Goal: Transaction & Acquisition: Book appointment/travel/reservation

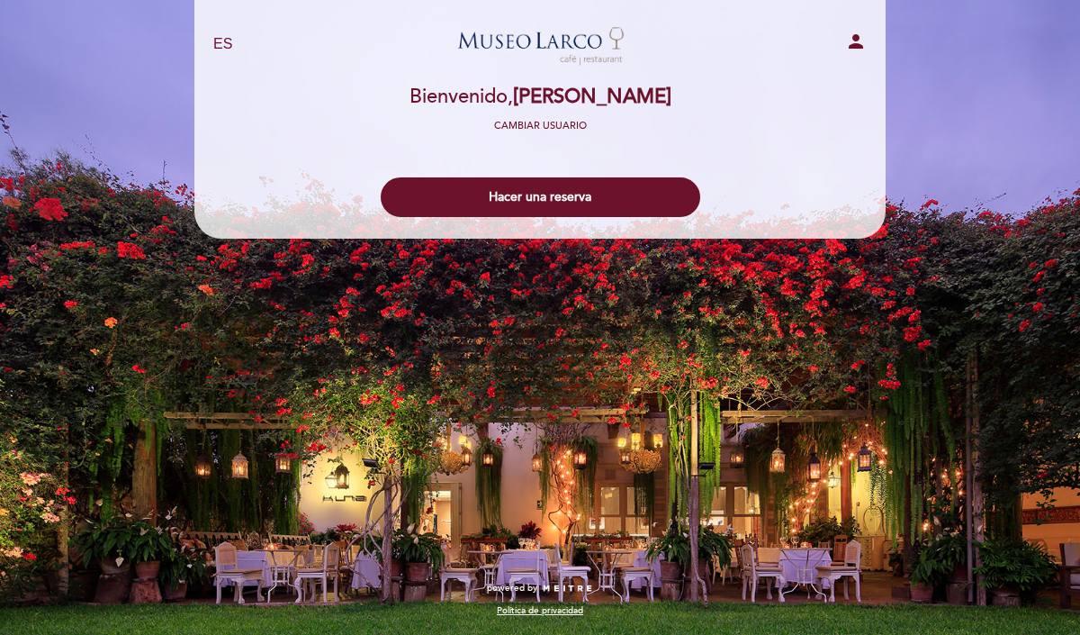
select select "es"
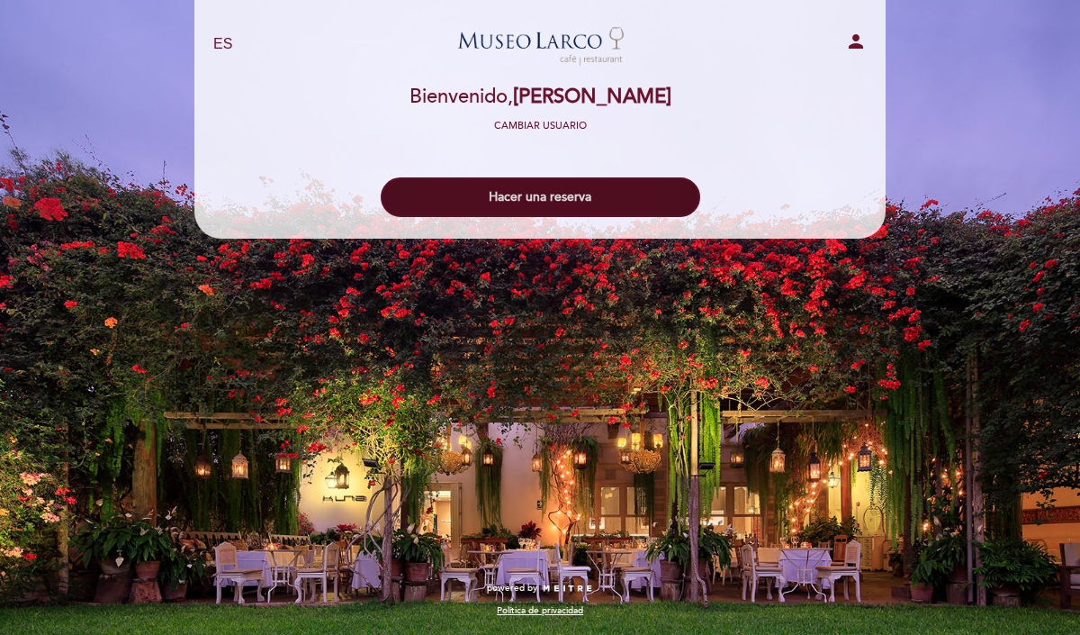
click at [581, 189] on button "Hacer una reserva" at bounding box center [541, 197] width 320 height 40
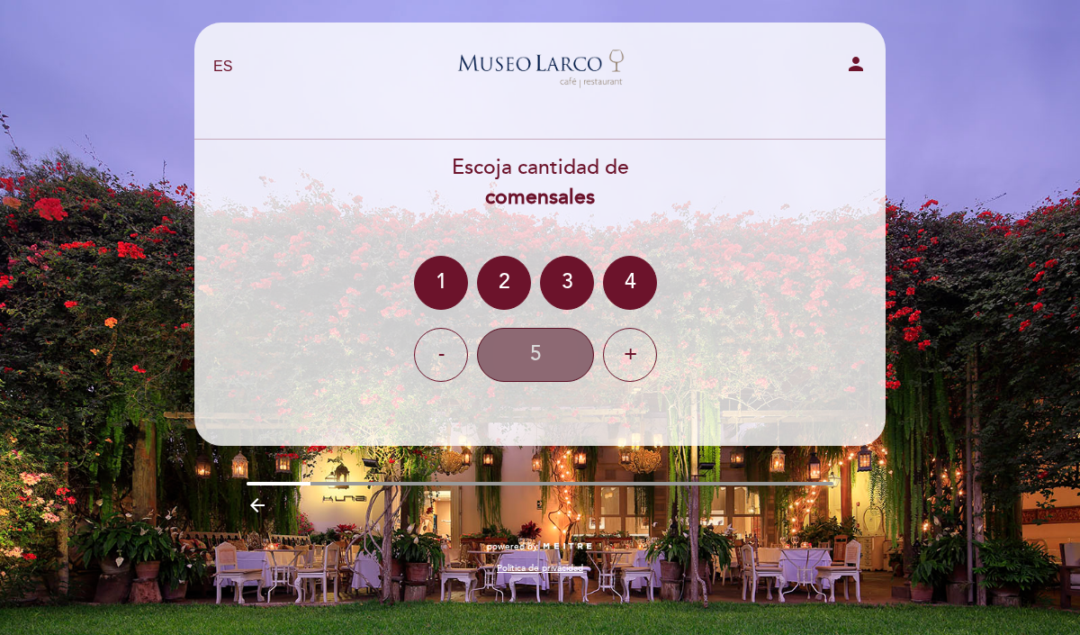
click at [539, 345] on div "5" at bounding box center [535, 355] width 117 height 54
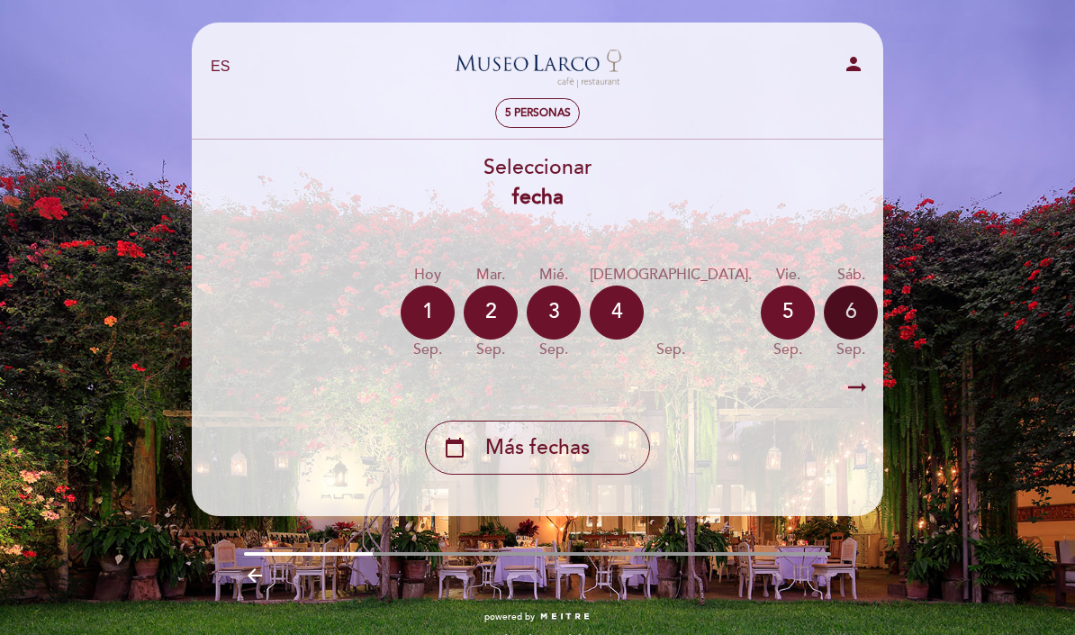
click at [824, 295] on div "6" at bounding box center [851, 312] width 54 height 54
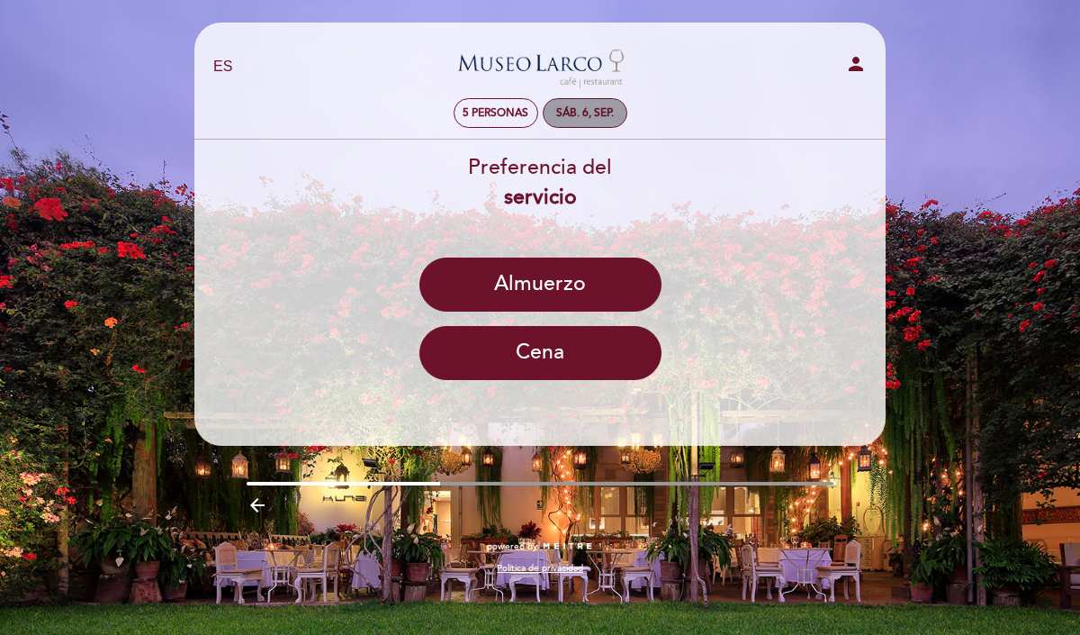
click at [556, 122] on div "sáb. 6, sep." at bounding box center [585, 113] width 85 height 30
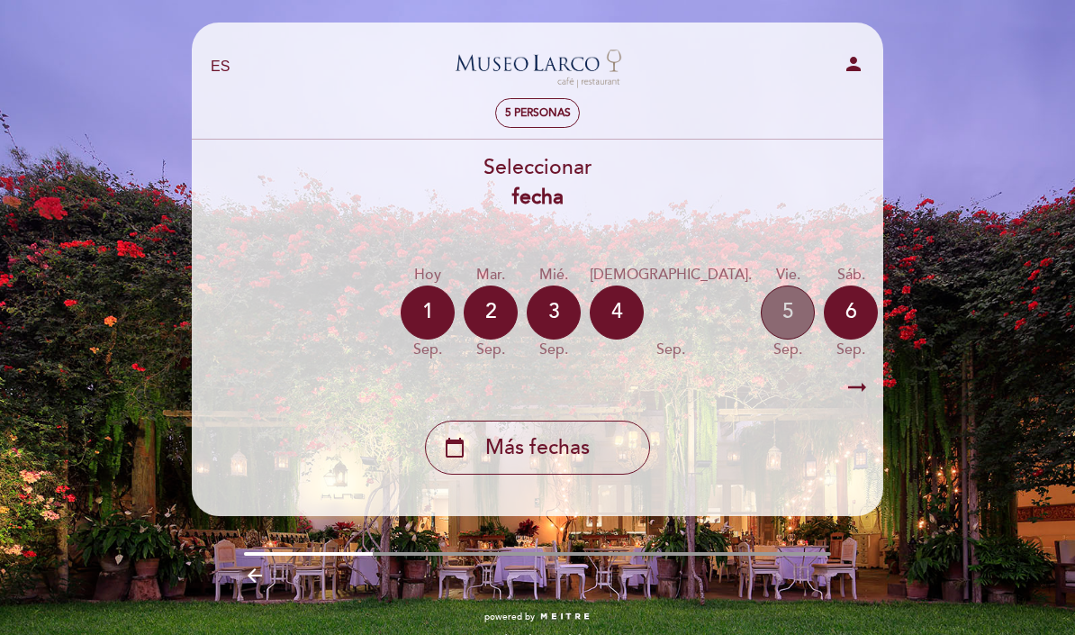
click at [761, 321] on div "5" at bounding box center [788, 312] width 54 height 54
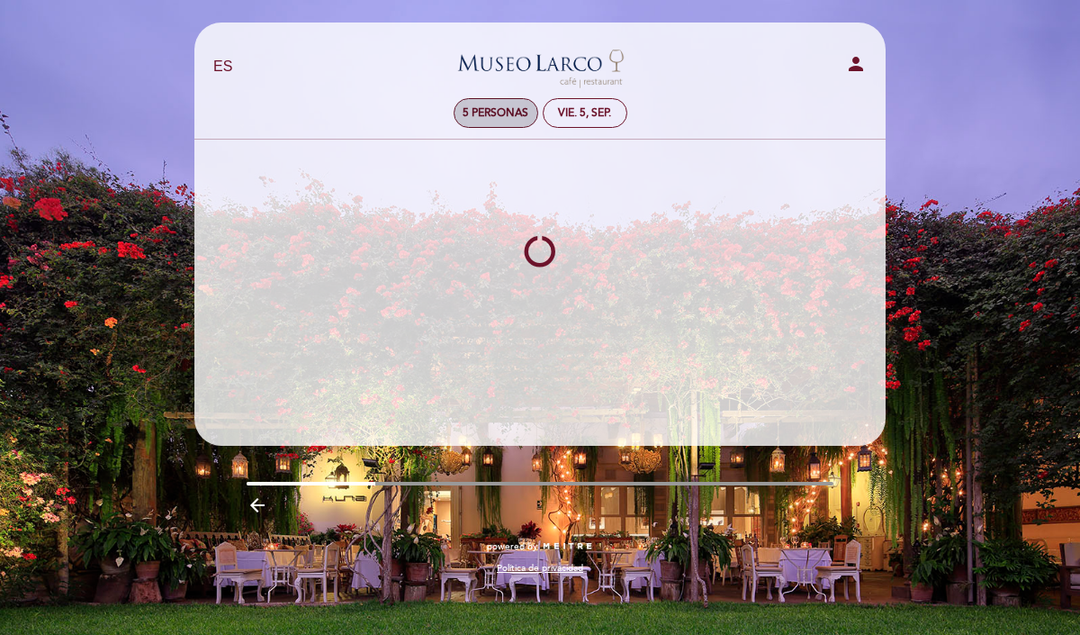
click at [511, 114] on span "5 personas" at bounding box center [496, 113] width 66 height 14
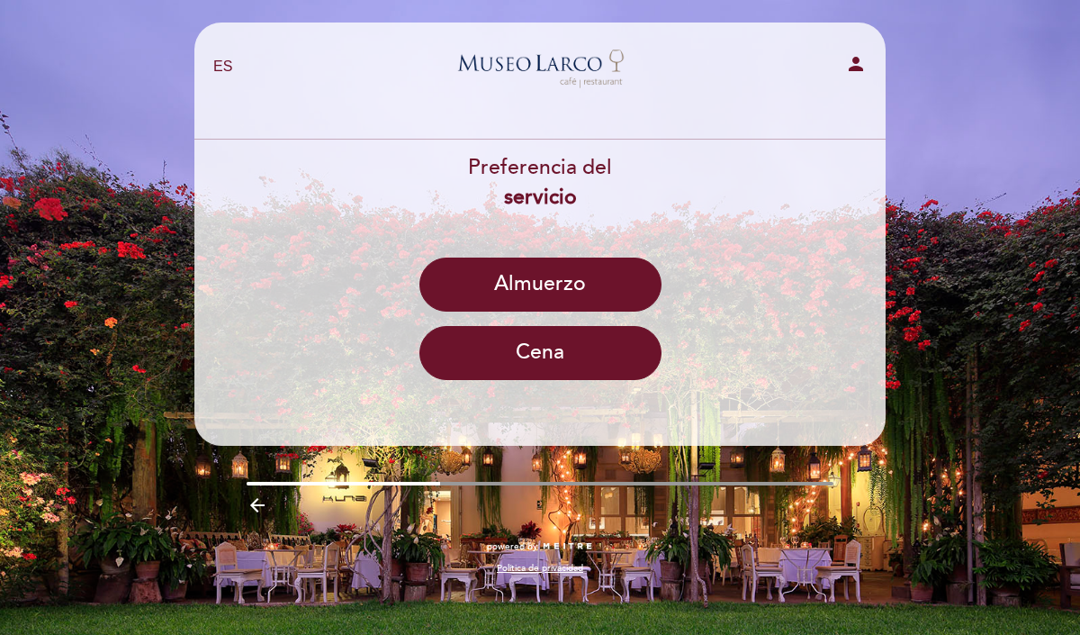
click at [260, 506] on icon "arrow_backward" at bounding box center [258, 505] width 22 height 22
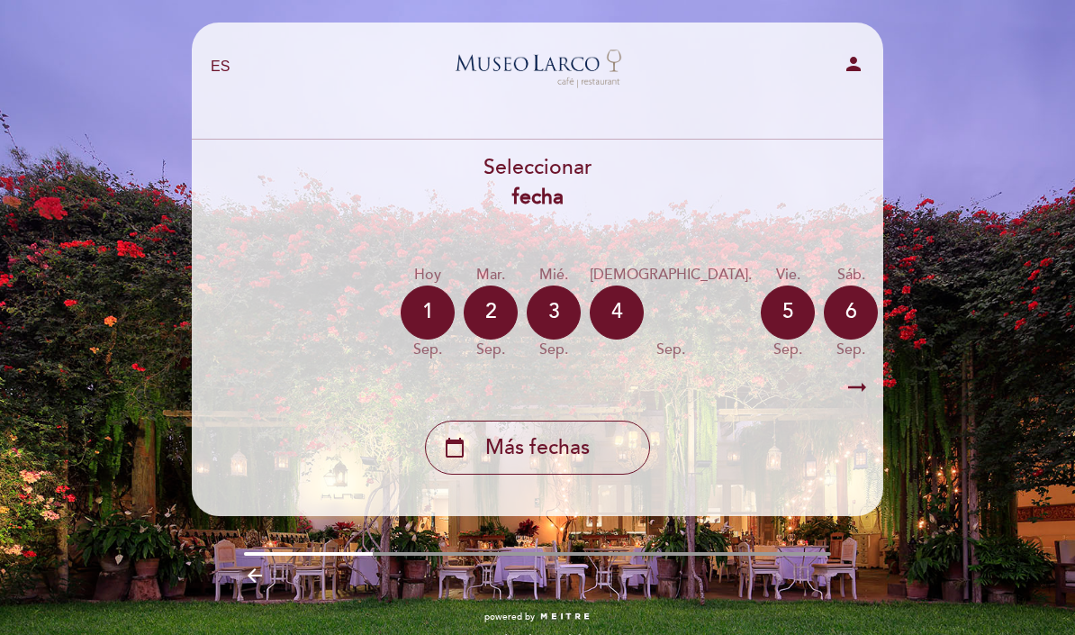
click at [260, 506] on header "EN ES PT [GEOGRAPHIC_DATA][PERSON_NAME] - Restaurant person [GEOGRAPHIC_DATA] B…" at bounding box center [537, 269] width 691 height 493
click at [257, 574] on icon "arrow_backward" at bounding box center [255, 575] width 22 height 22
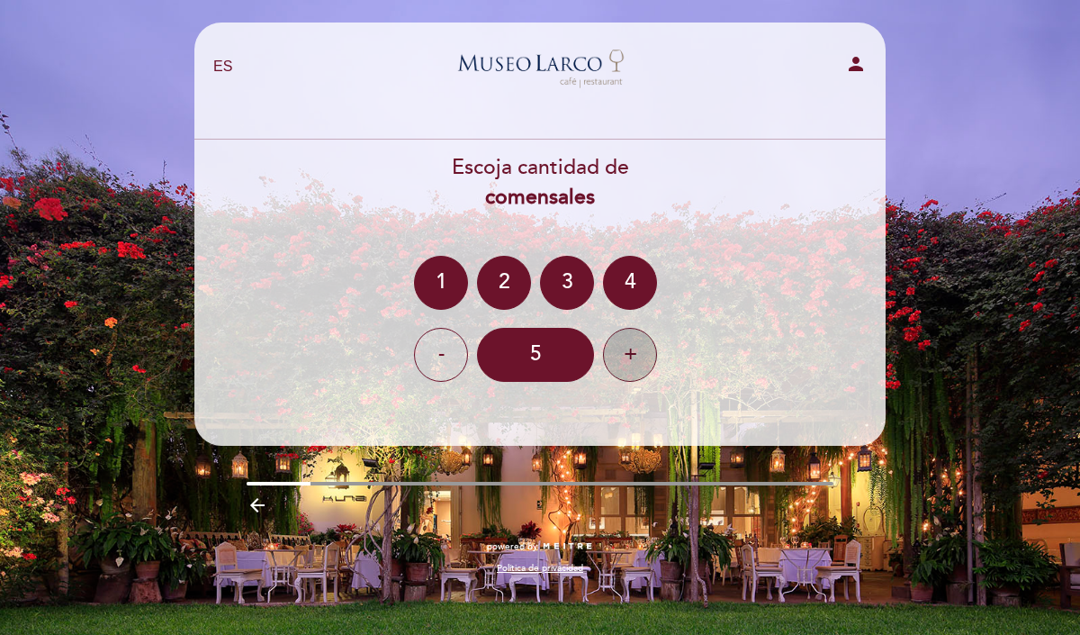
click at [634, 348] on div "+" at bounding box center [630, 355] width 54 height 54
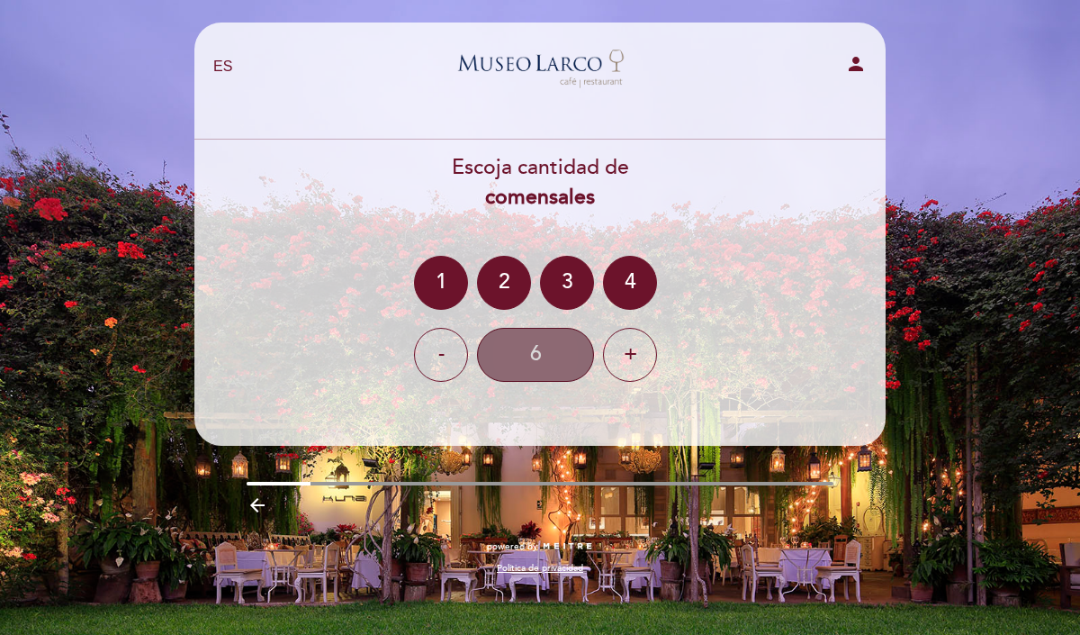
click at [564, 369] on div "6" at bounding box center [535, 355] width 117 height 54
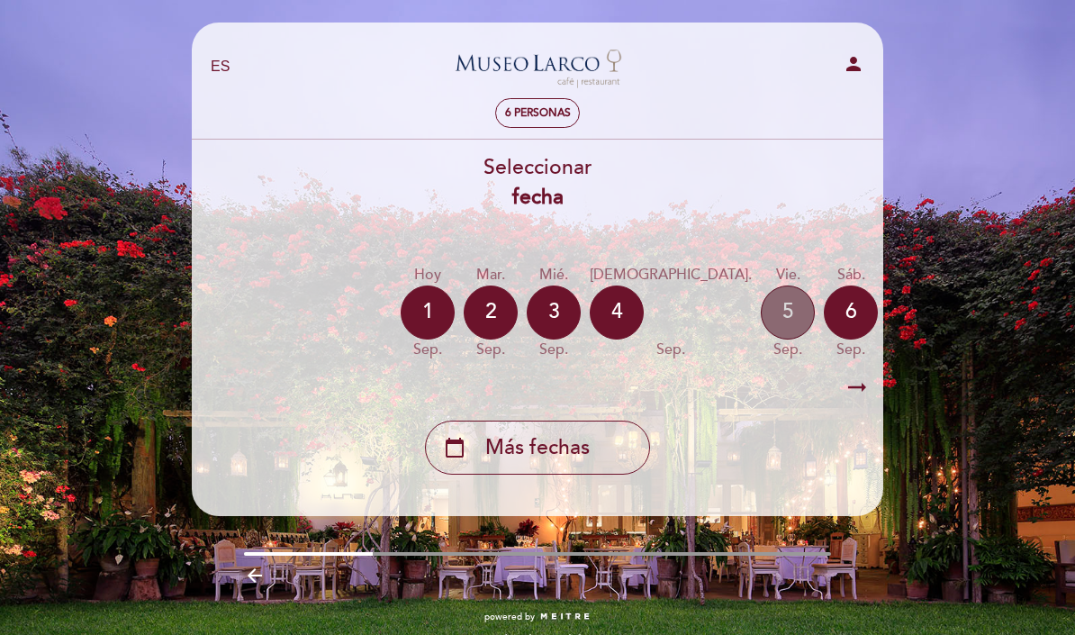
click at [761, 293] on div "5" at bounding box center [788, 312] width 54 height 54
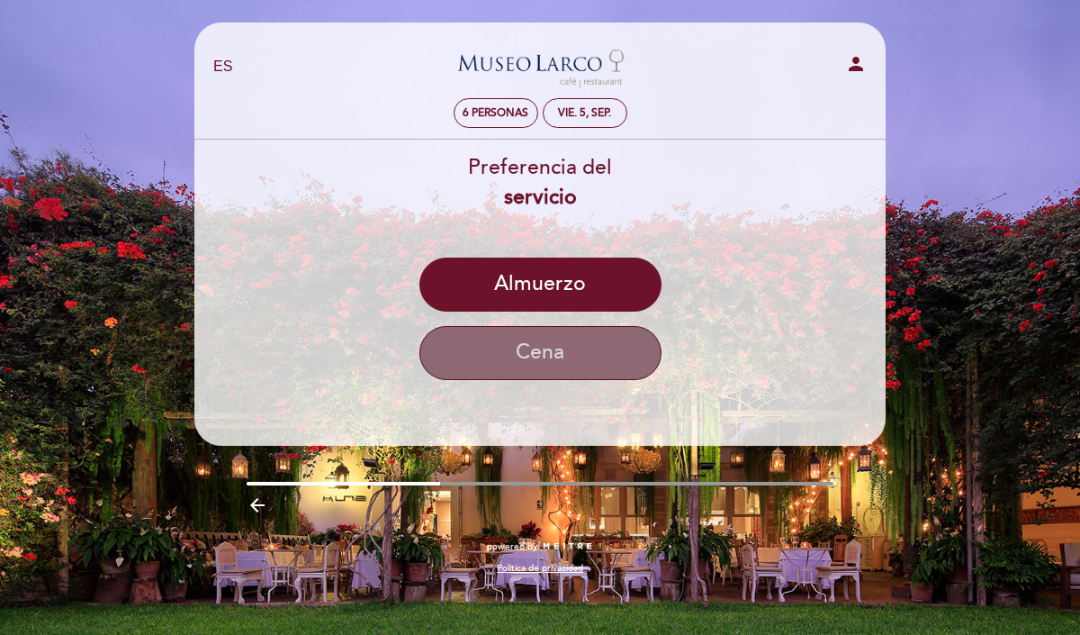
click at [532, 358] on button "Cena" at bounding box center [541, 353] width 242 height 54
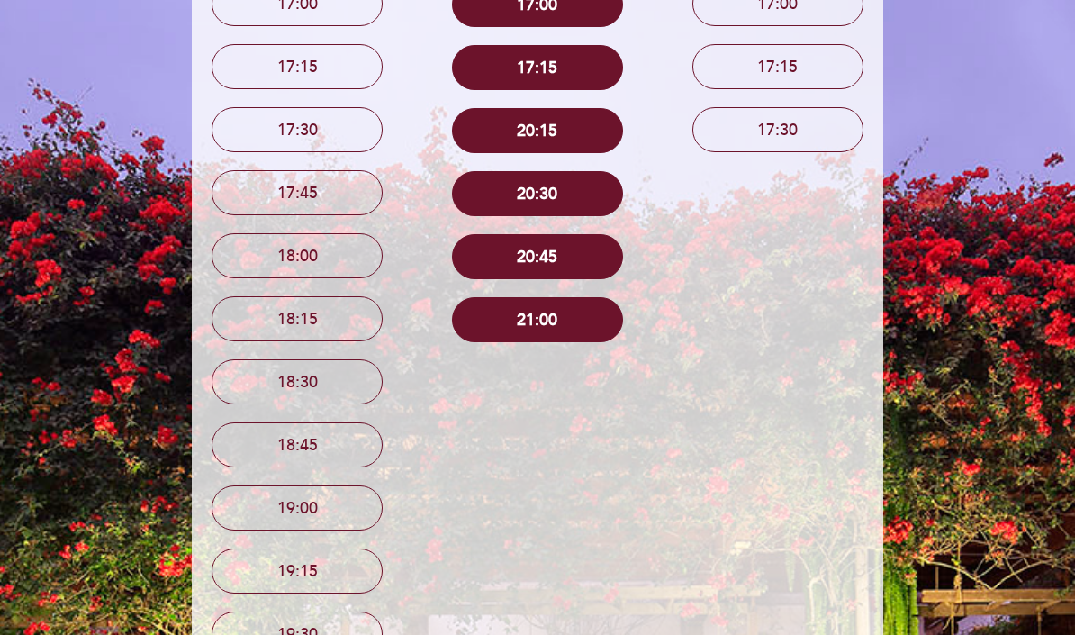
scroll to position [81, 0]
